Goal: Information Seeking & Learning: Learn about a topic

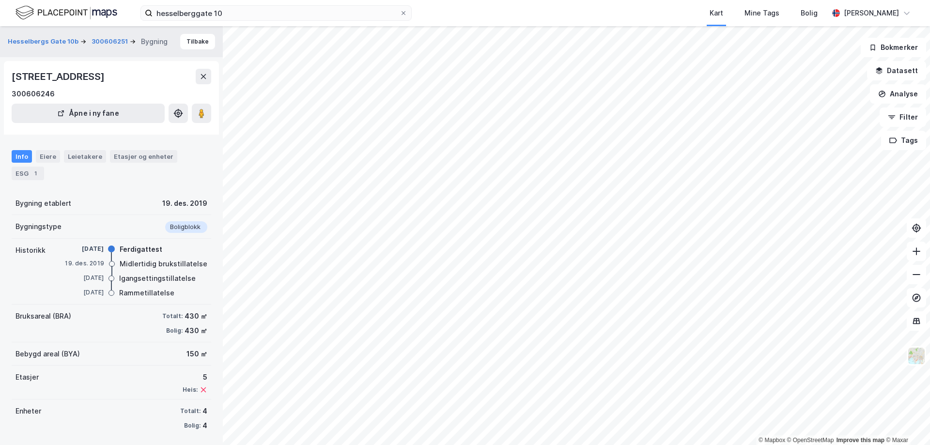
scroll to position [3, 0]
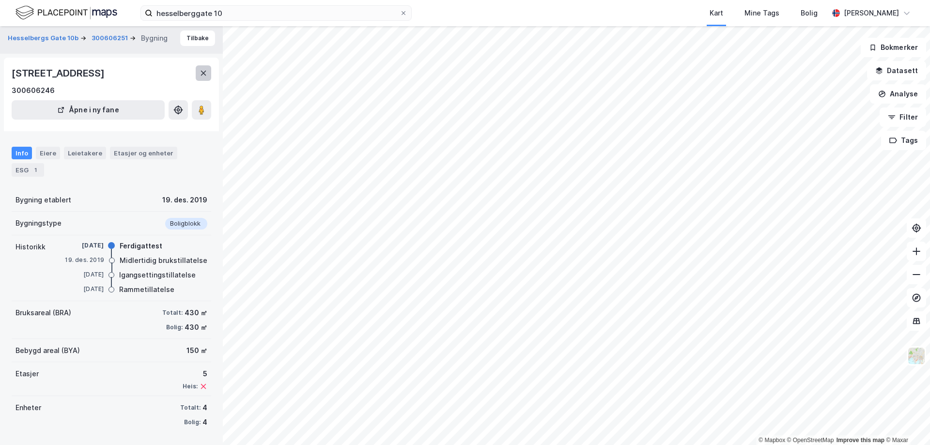
click at [200, 75] on icon at bounding box center [204, 73] width 8 height 8
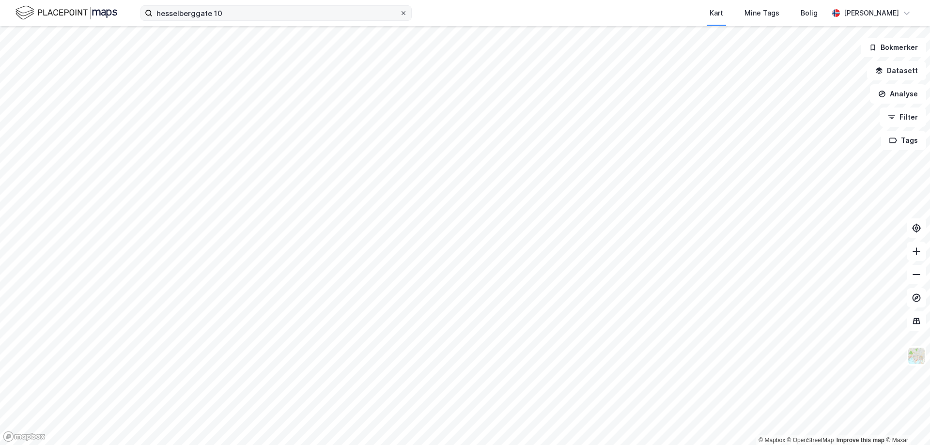
click at [404, 14] on icon at bounding box center [403, 13] width 4 height 4
click at [400, 14] on input "hesselberggate 10" at bounding box center [276, 13] width 247 height 15
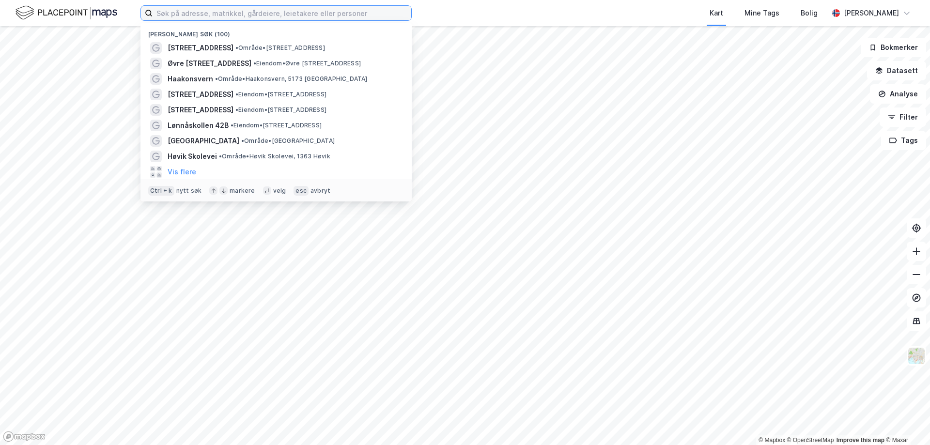
click at [349, 14] on input at bounding box center [282, 13] width 259 height 15
type input "ekeberglia 16"
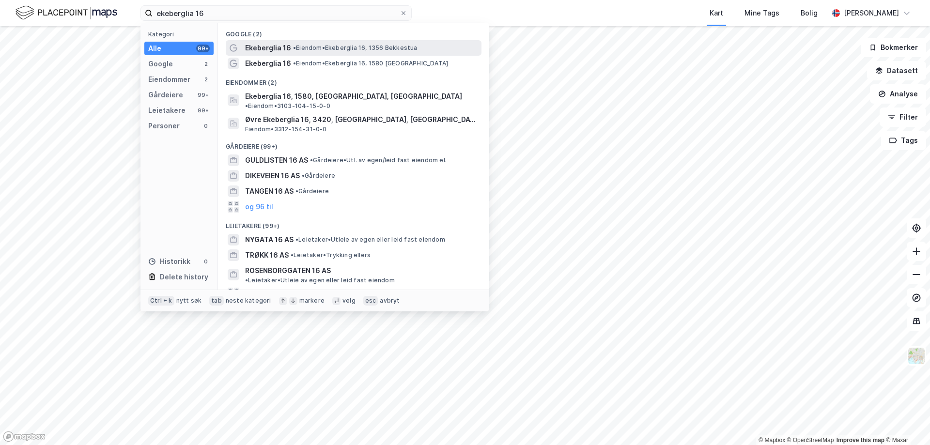
click at [310, 54] on div "Ekeberglia 16 • [PERSON_NAME] 16, 1356 [GEOGRAPHIC_DATA]" at bounding box center [354, 47] width 256 height 15
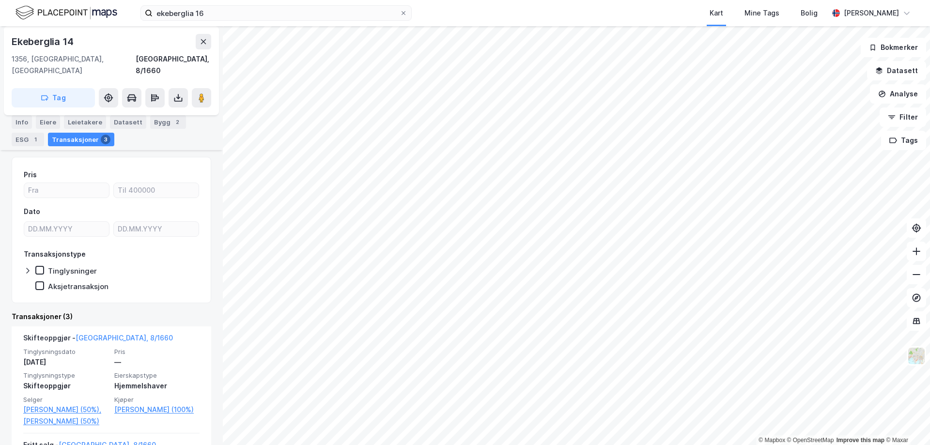
scroll to position [145, 0]
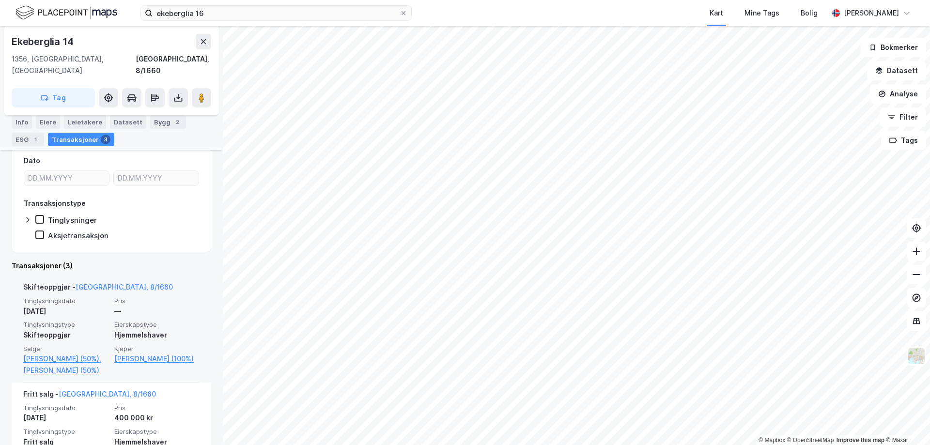
scroll to position [145, 0]
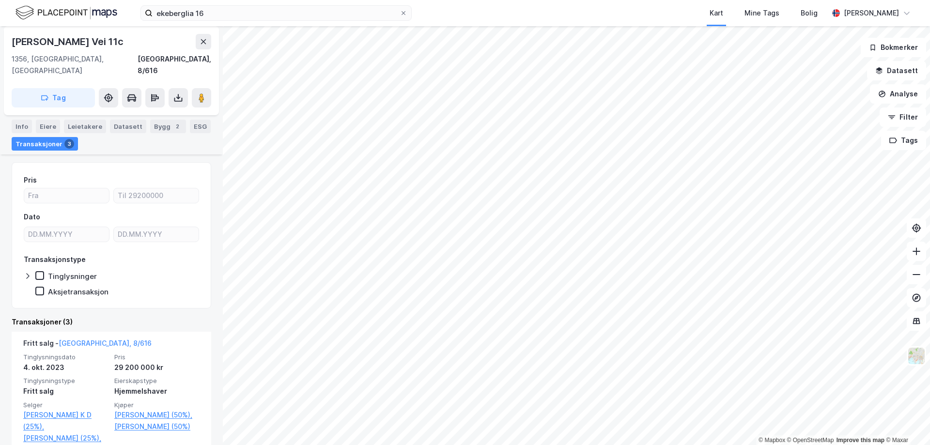
scroll to position [97, 0]
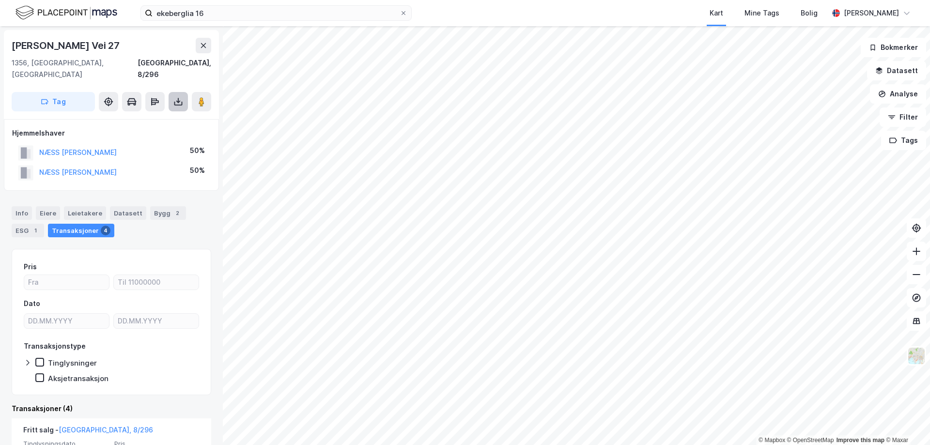
click at [177, 97] on icon at bounding box center [178, 102] width 10 height 10
click at [156, 117] on div "Last ned grunnbok" at bounding box center [130, 121] width 56 height 8
click at [204, 46] on icon at bounding box center [203, 45] width 5 height 5
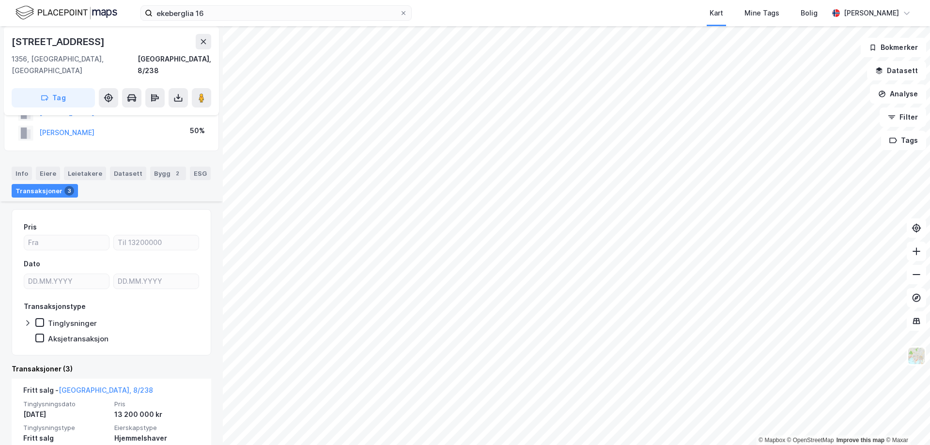
scroll to position [97, 0]
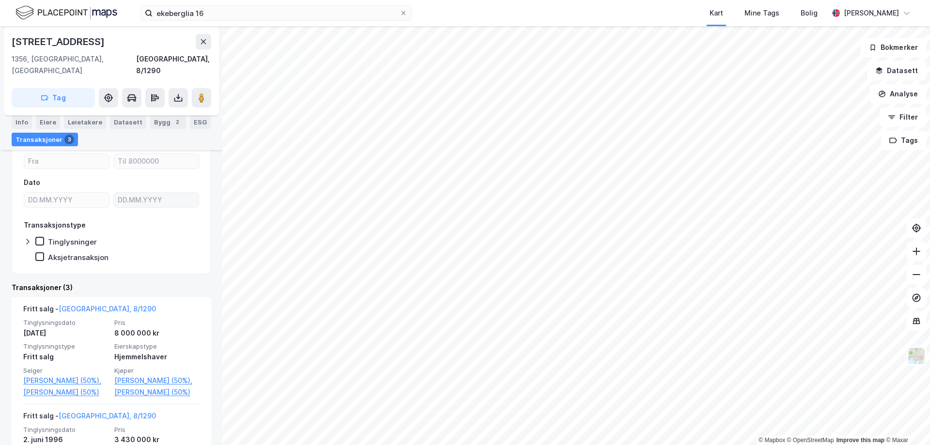
scroll to position [145, 0]
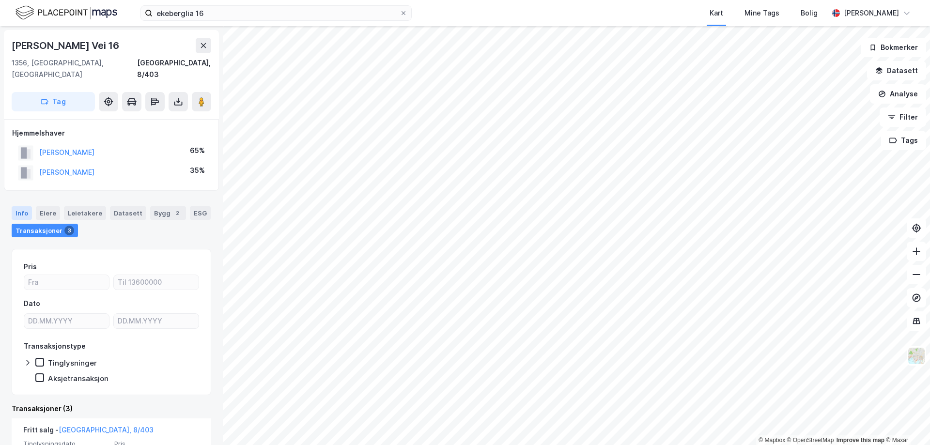
click at [19, 206] on div "Info" at bounding box center [22, 213] width 20 height 14
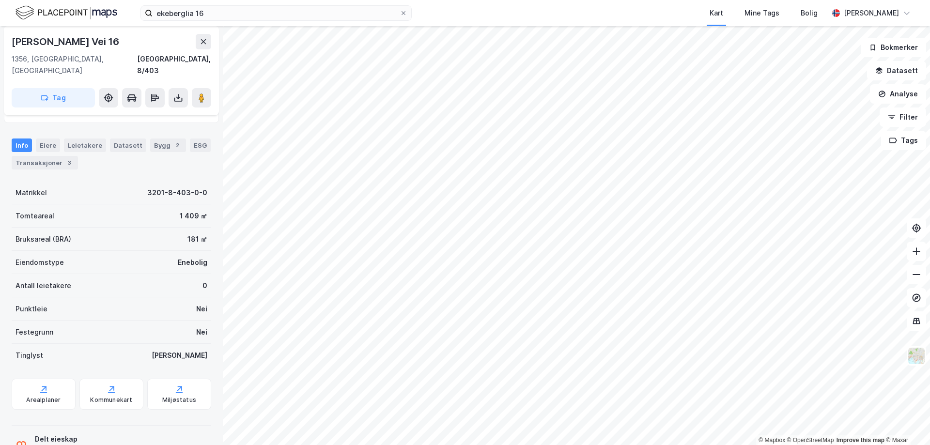
scroll to position [92, 0]
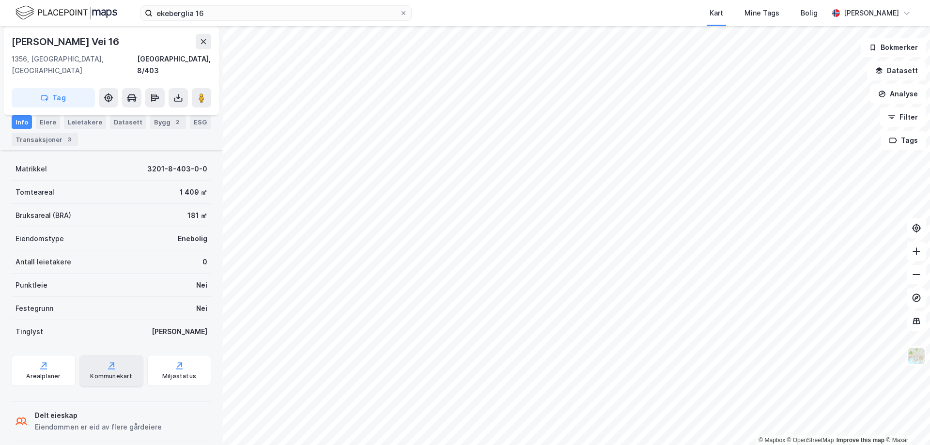
click at [128, 355] on div "Kommunekart" at bounding box center [111, 370] width 64 height 31
click at [43, 372] on div "Arealplaner" at bounding box center [43, 376] width 34 height 8
click at [164, 120] on div "Bygg 2" at bounding box center [168, 122] width 36 height 14
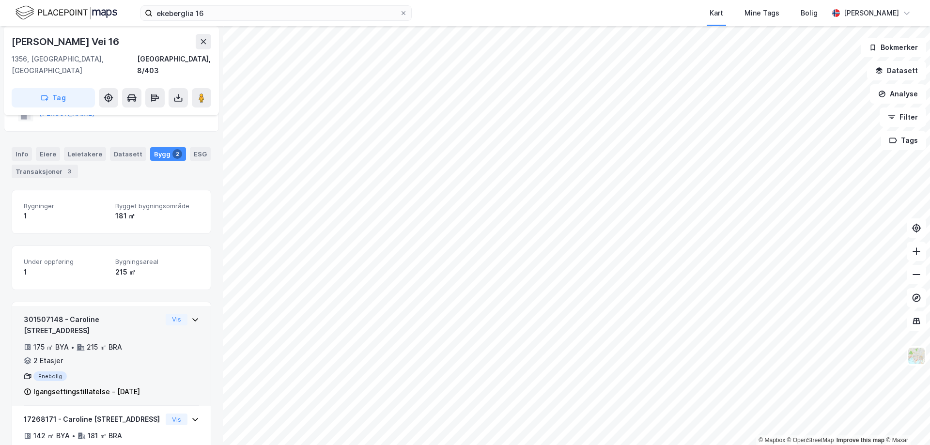
scroll to position [97, 0]
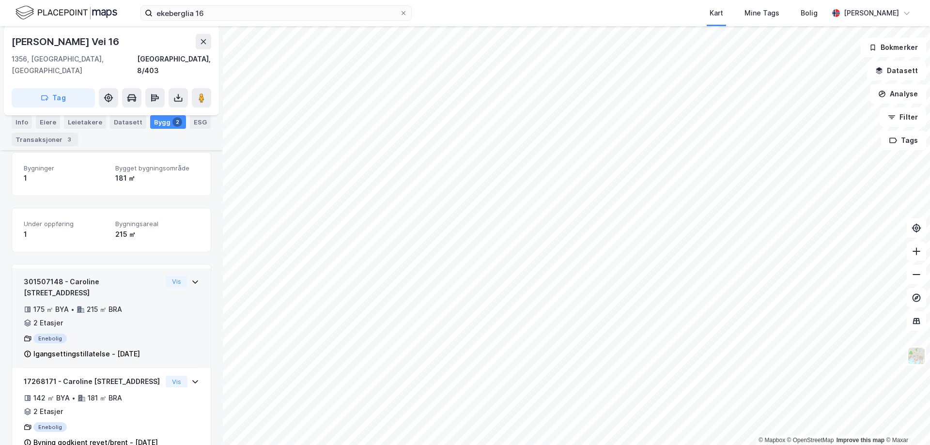
click at [77, 348] on div "Igangsettingstillatelse - [DATE]" at bounding box center [86, 354] width 107 height 12
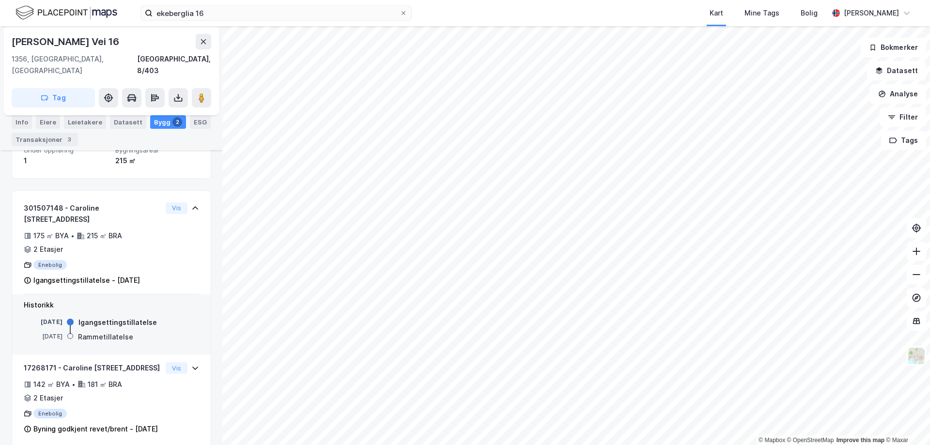
scroll to position [184, 0]
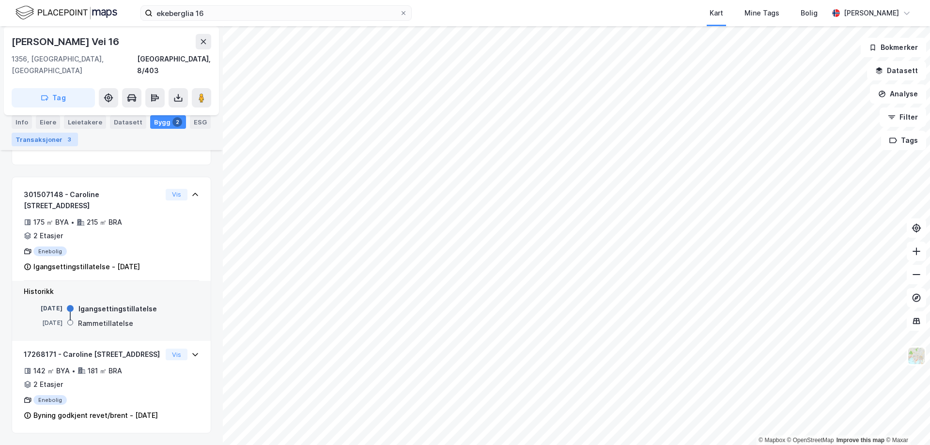
click at [43, 140] on div "Transaksjoner 3" at bounding box center [45, 140] width 66 height 14
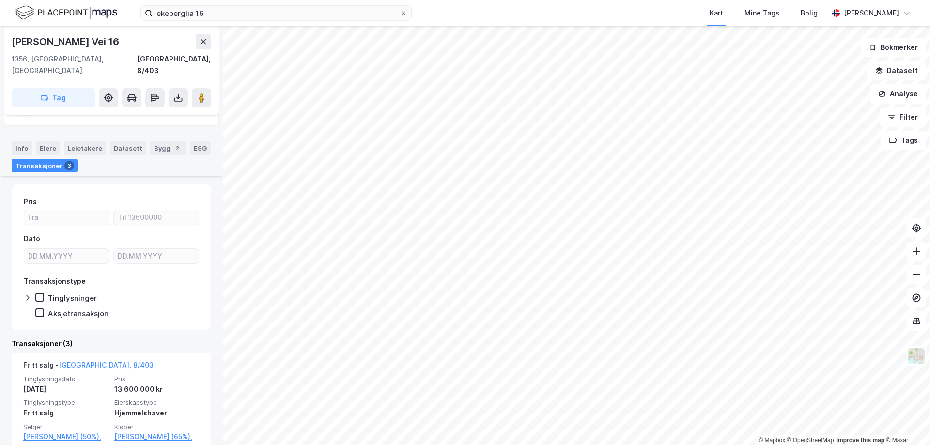
scroll to position [145, 0]
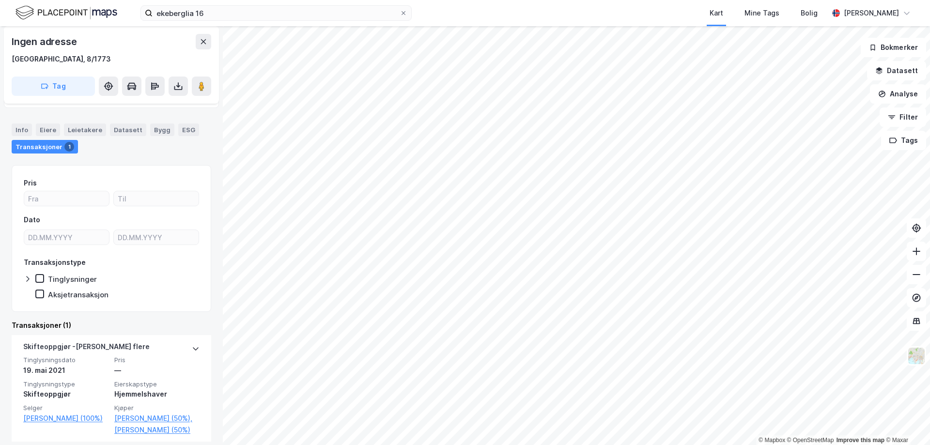
scroll to position [79, 0]
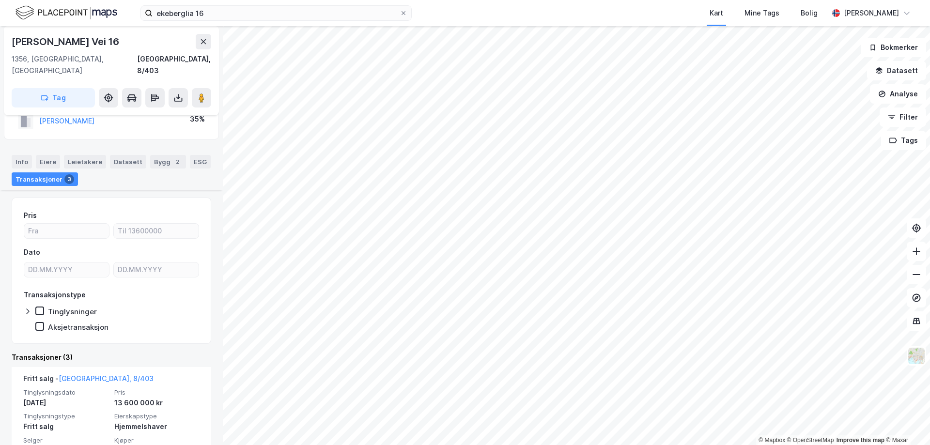
scroll to position [97, 0]
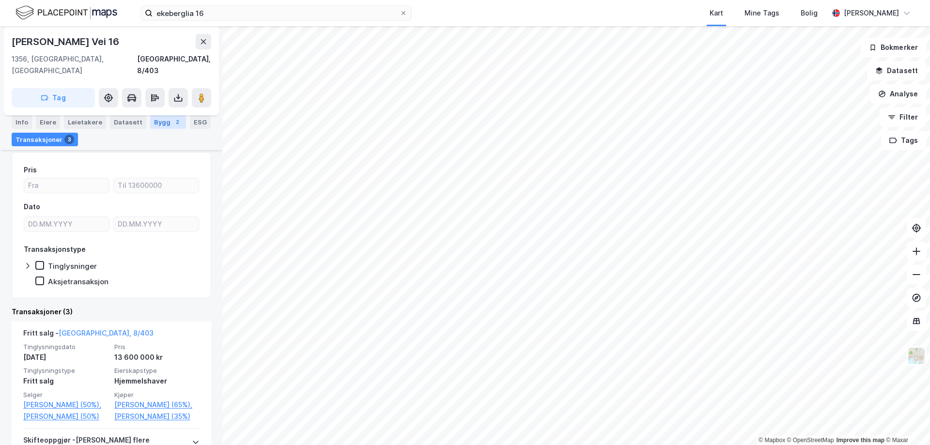
click at [158, 118] on div "Bygg 2" at bounding box center [168, 122] width 36 height 14
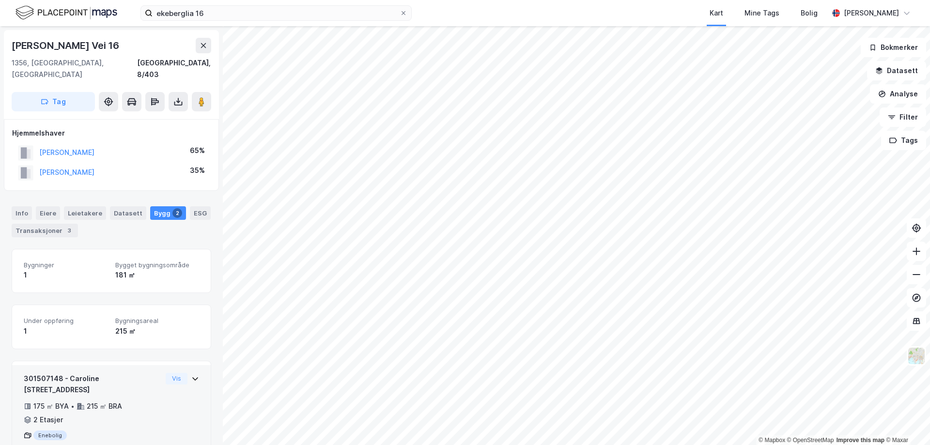
click at [80, 373] on div "301507148 - Caroline [STREET_ADDRESS]" at bounding box center [93, 384] width 138 height 23
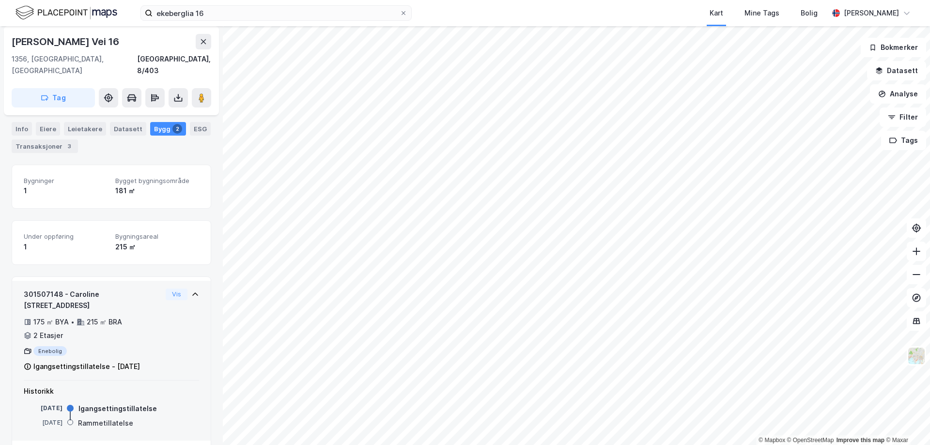
scroll to position [97, 0]
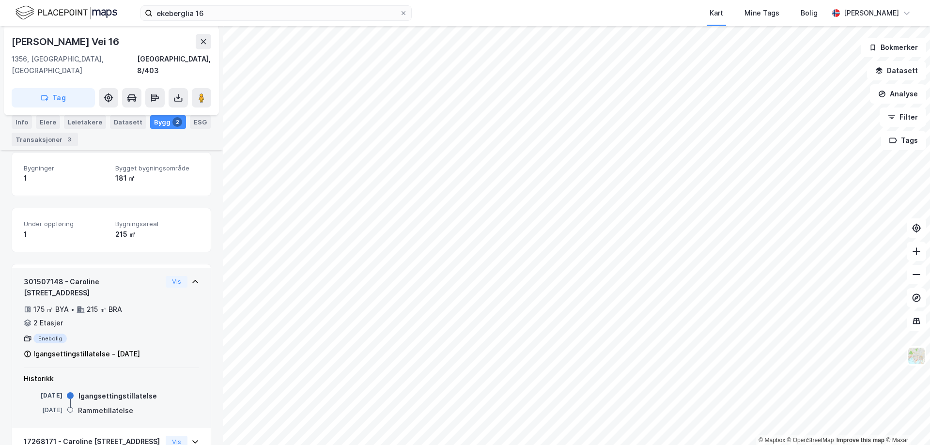
click at [45, 334] on div "Enebolig" at bounding box center [93, 339] width 138 height 10
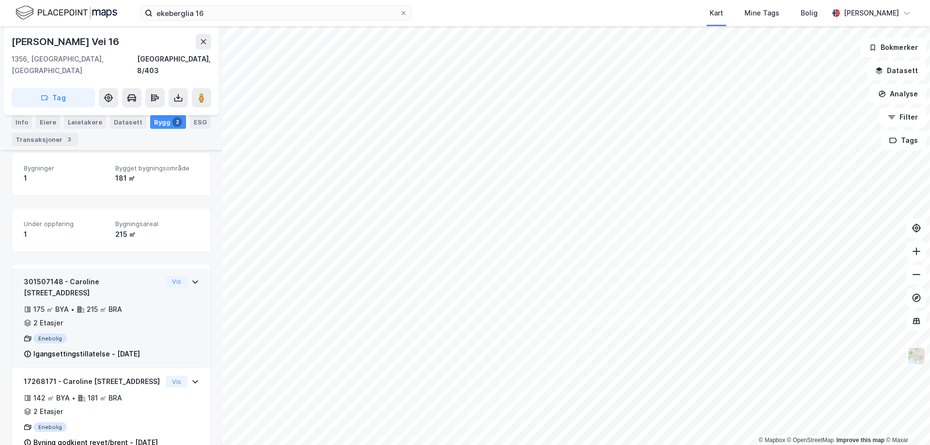
click at [45, 334] on div "Enebolig" at bounding box center [93, 339] width 138 height 10
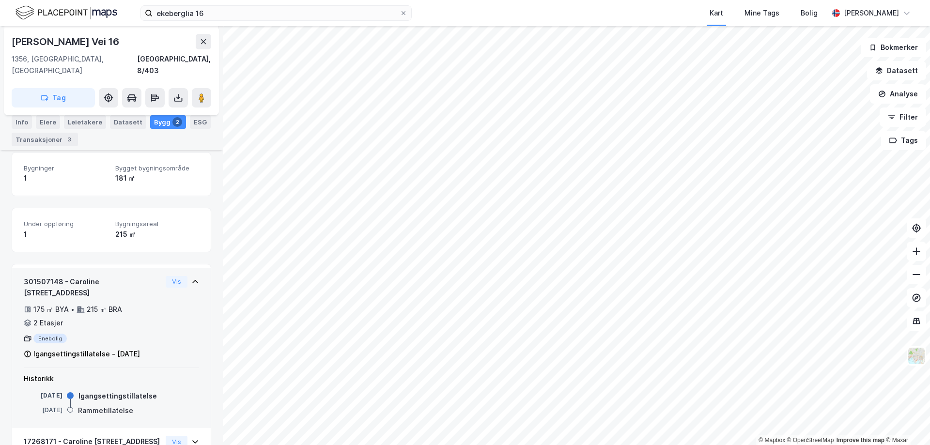
scroll to position [145, 0]
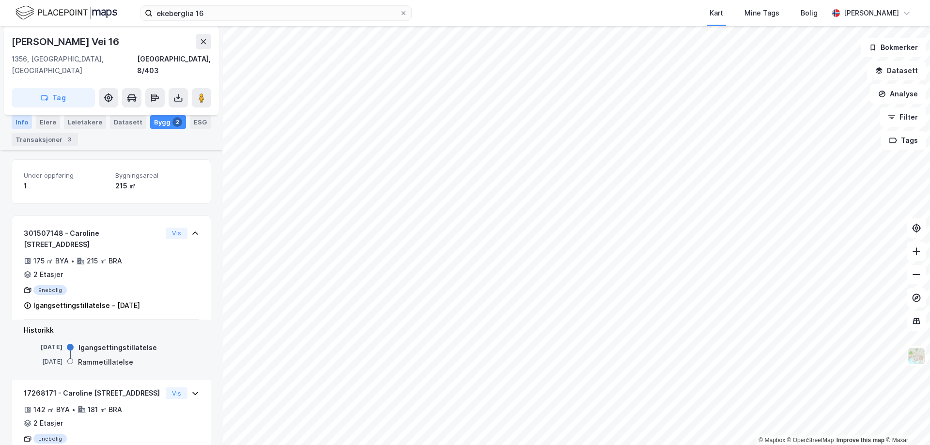
click at [19, 121] on div "Info" at bounding box center [22, 122] width 20 height 14
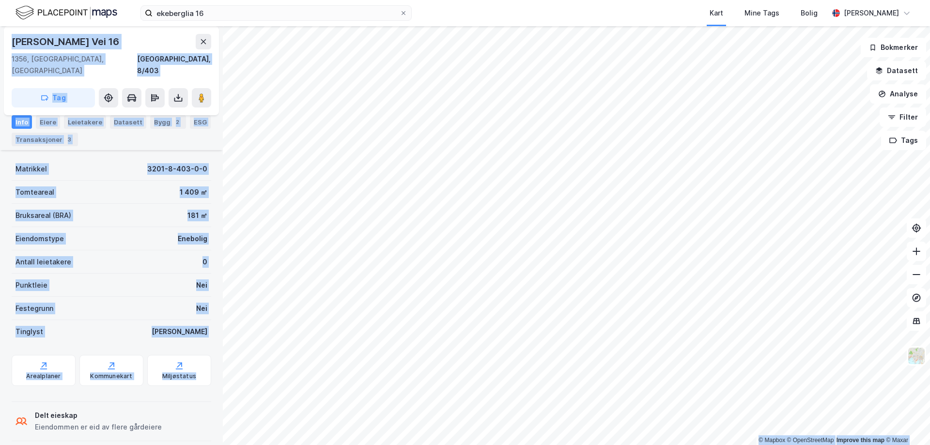
click at [513, 232] on div "© Mapbox © OpenStreetMap Improve this map © Maxar Caroline [STREET_ADDRESS] 135…" at bounding box center [465, 235] width 930 height 419
drag, startPoint x: 212, startPoint y: 377, endPoint x: 618, endPoint y: 16, distance: 543.7
click at [618, 16] on div "ekeberglia 16 Kart Mine Tags Bolig [PERSON_NAME] © Mapbox © OpenStreetMap Impro…" at bounding box center [465, 222] width 930 height 445
click at [527, 0] on html "ekeberglia 16 Kart Mine Tags Bolig [PERSON_NAME] © Mapbox © OpenStreetMap Impro…" at bounding box center [465, 222] width 930 height 445
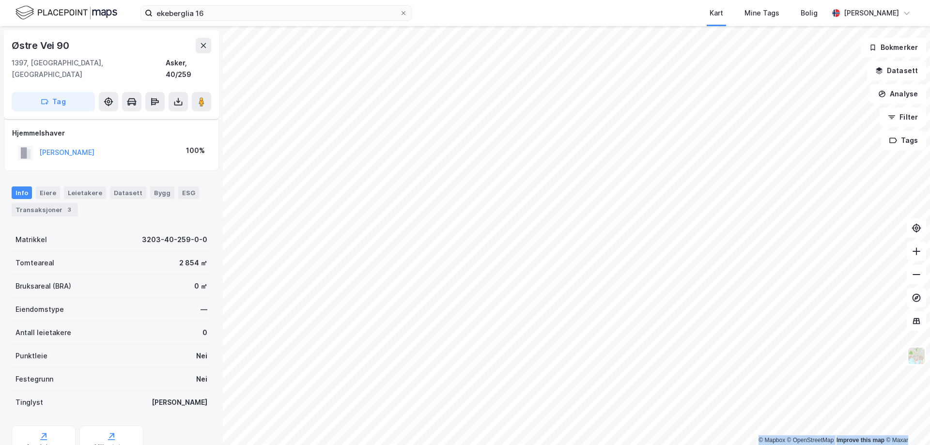
scroll to position [31, 0]
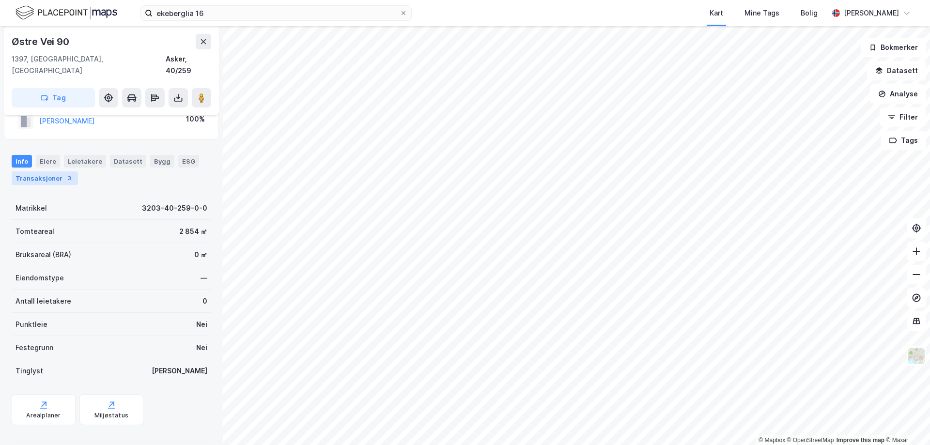
click at [55, 171] on div "Transaksjoner 3" at bounding box center [45, 178] width 66 height 14
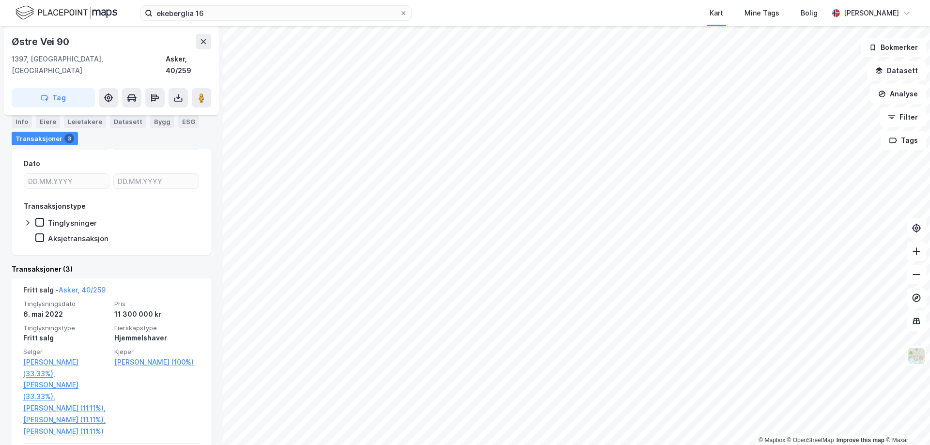
scroll to position [145, 0]
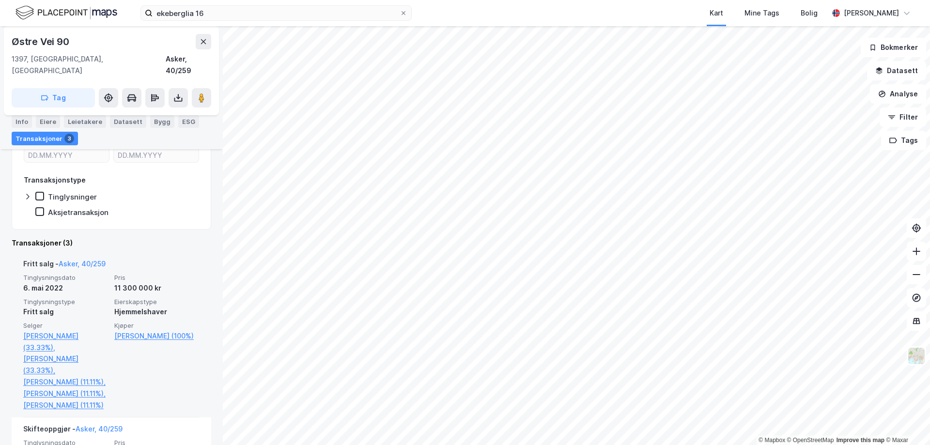
drag, startPoint x: 101, startPoint y: 312, endPoint x: 39, endPoint y: 277, distance: 71.2
click at [39, 282] on div "6. mai 2022" at bounding box center [65, 288] width 85 height 12
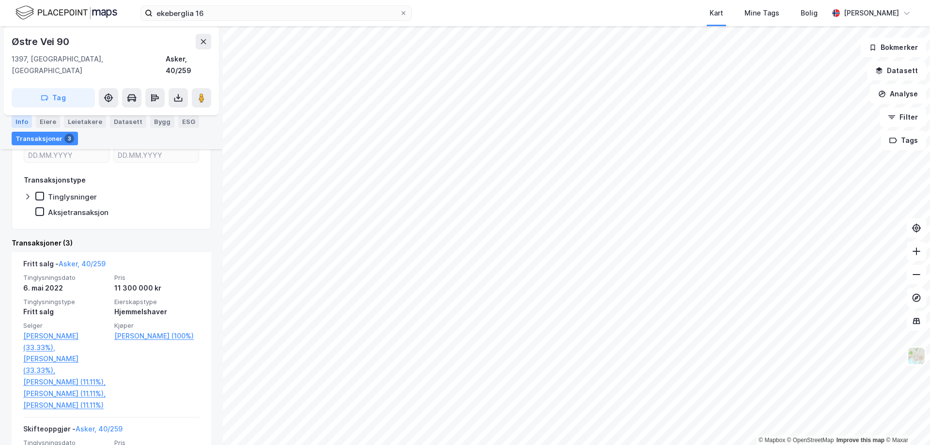
click at [22, 119] on div "Info" at bounding box center [22, 121] width 20 height 13
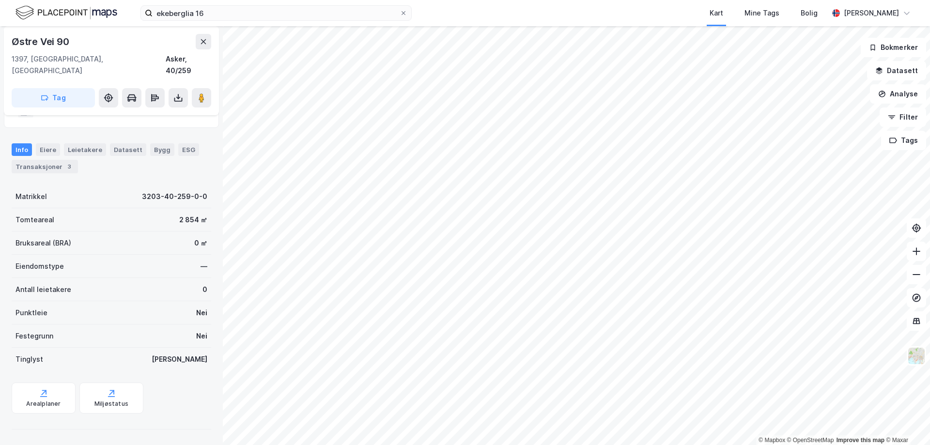
scroll to position [31, 0]
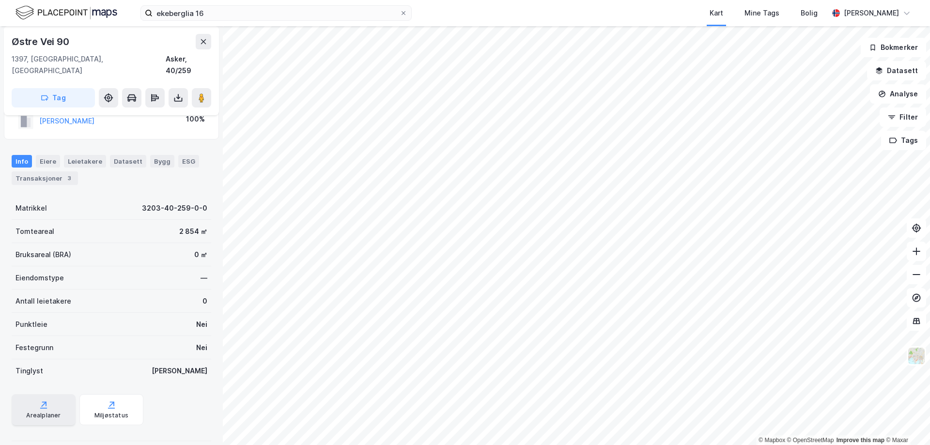
click at [47, 400] on icon at bounding box center [44, 405] width 10 height 10
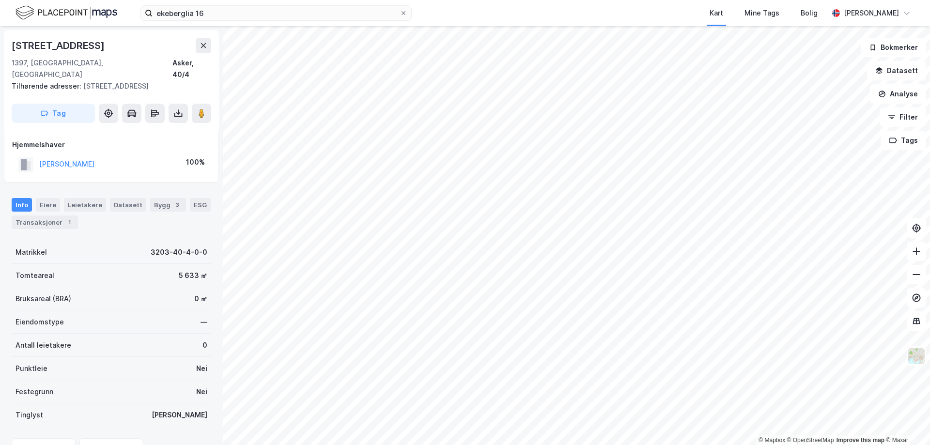
scroll to position [31, 0]
